Goal: Task Accomplishment & Management: Use online tool/utility

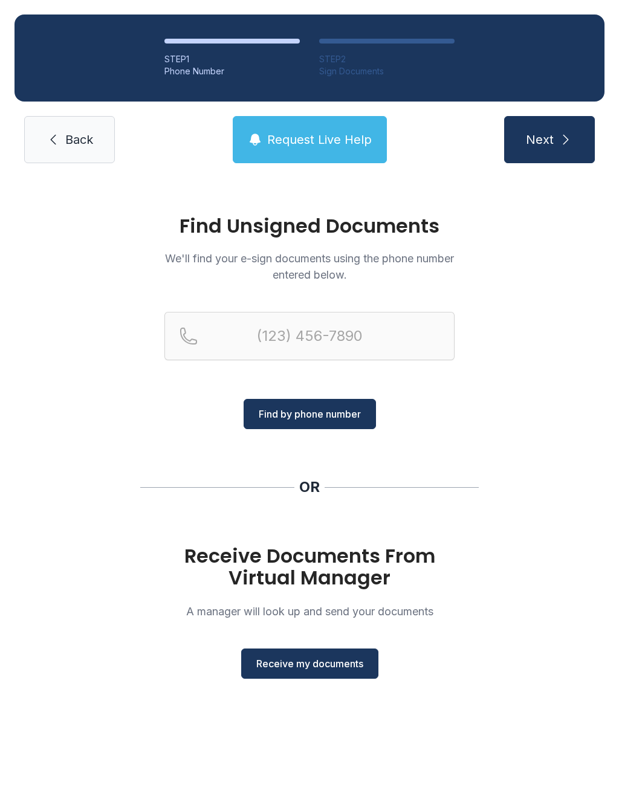
click at [315, 658] on span "Receive my documents" at bounding box center [309, 663] width 107 height 14
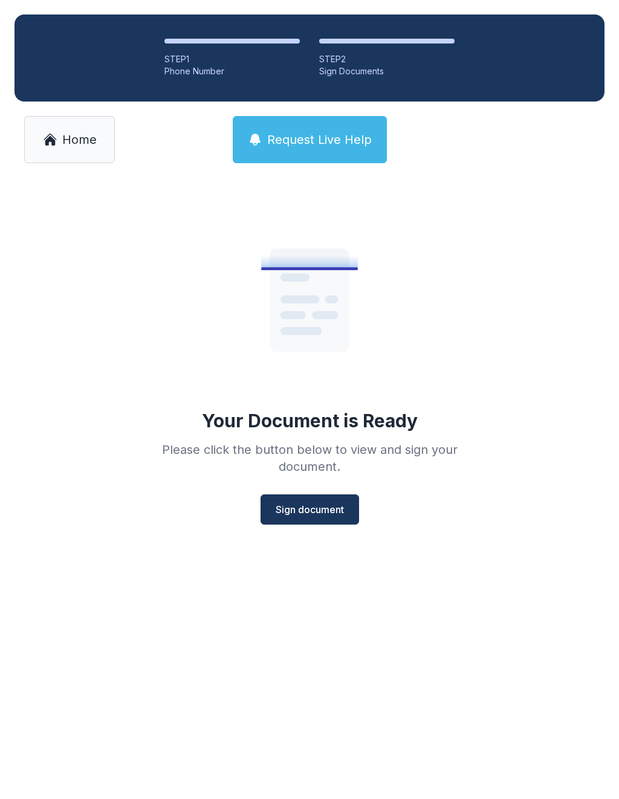
click at [291, 506] on span "Sign document" at bounding box center [309, 509] width 68 height 14
click at [298, 501] on button "Sign document" at bounding box center [309, 509] width 98 height 30
click at [62, 135] on span "Home" at bounding box center [79, 139] width 34 height 17
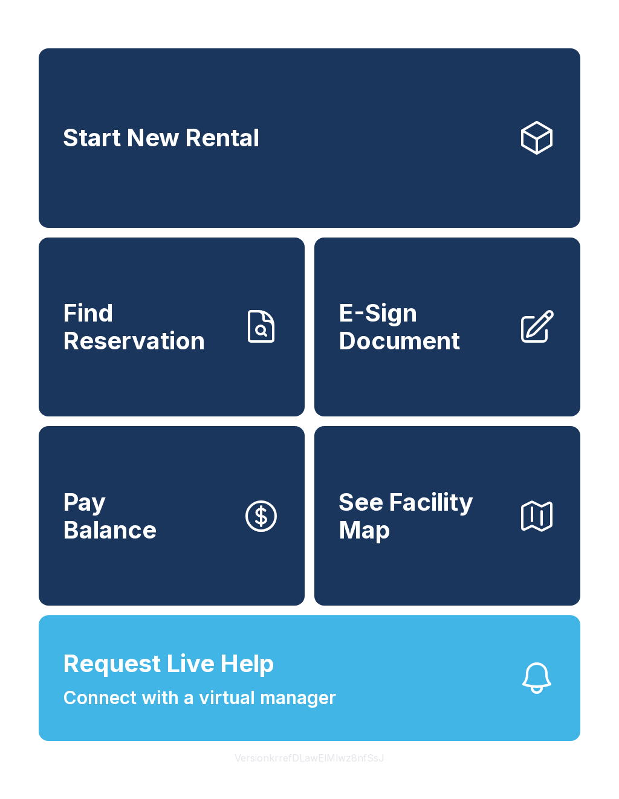
click at [454, 354] on span "E-Sign Document" at bounding box center [422, 326] width 169 height 55
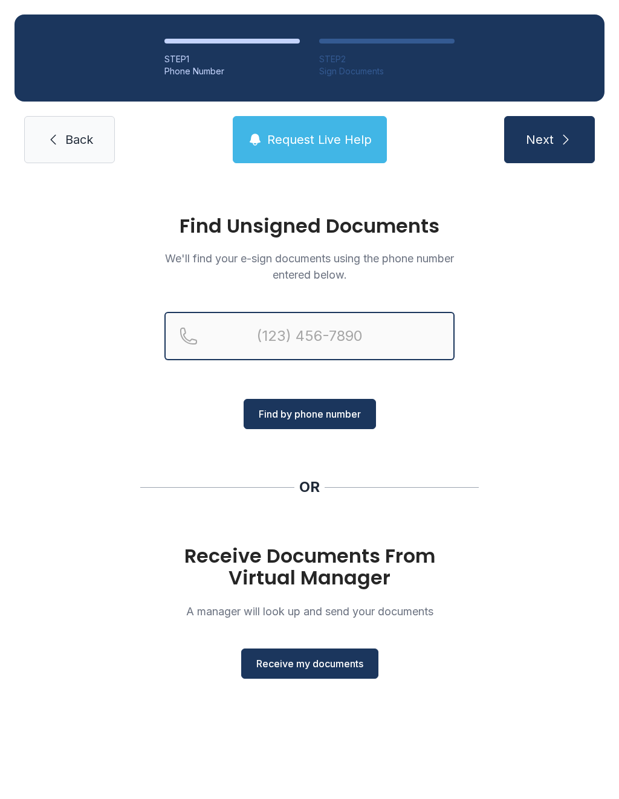
click at [338, 331] on input "Reservation phone number" at bounding box center [309, 336] width 290 height 48
type input "("
click at [316, 686] on div "Find Unsigned Documents We'll find your e-sign documents using the phone number…" at bounding box center [309, 452] width 619 height 549
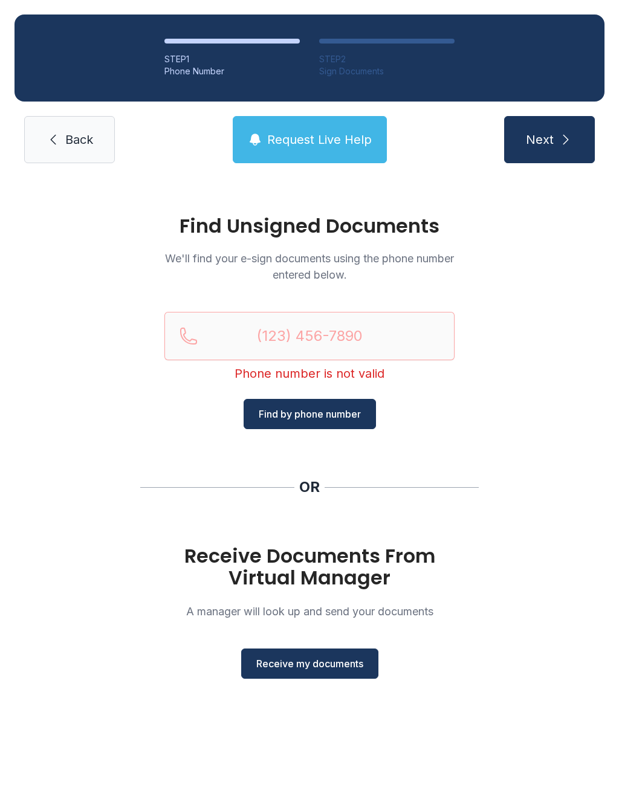
click at [316, 686] on div "Find Unsigned Documents We'll find your e-sign documents using the phone number…" at bounding box center [309, 452] width 619 height 549
click at [331, 655] on button "Receive my documents" at bounding box center [309, 663] width 137 height 30
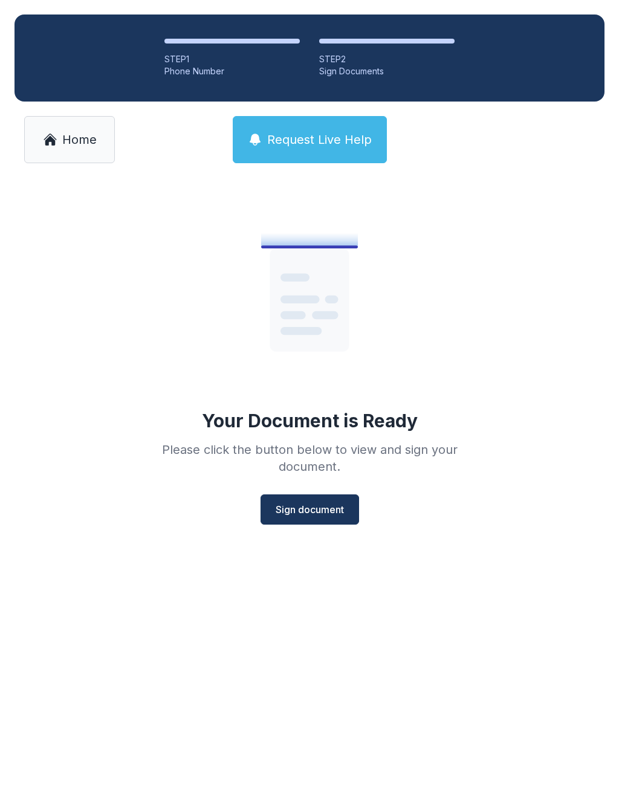
click at [305, 523] on button "Sign document" at bounding box center [309, 509] width 98 height 30
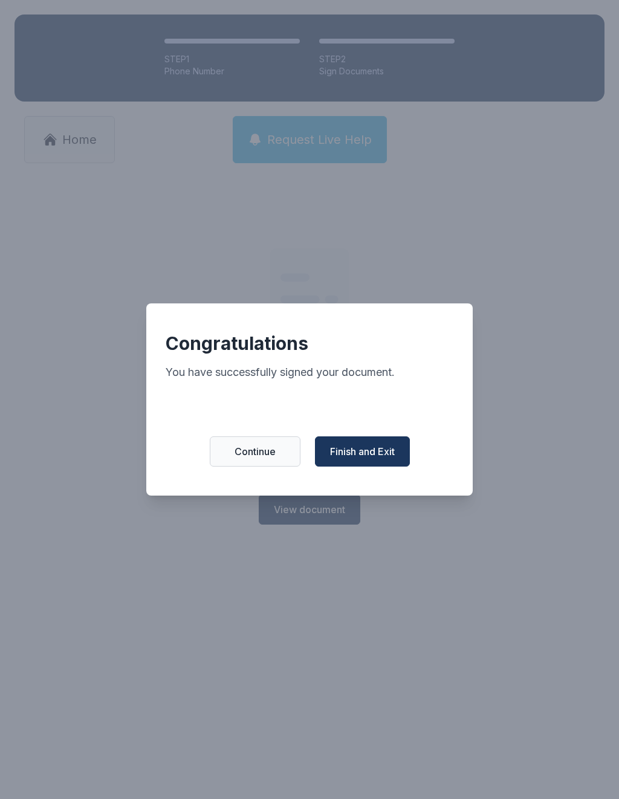
click at [385, 452] on span "Finish and Exit" at bounding box center [362, 451] width 65 height 14
